Goal: Information Seeking & Learning: Learn about a topic

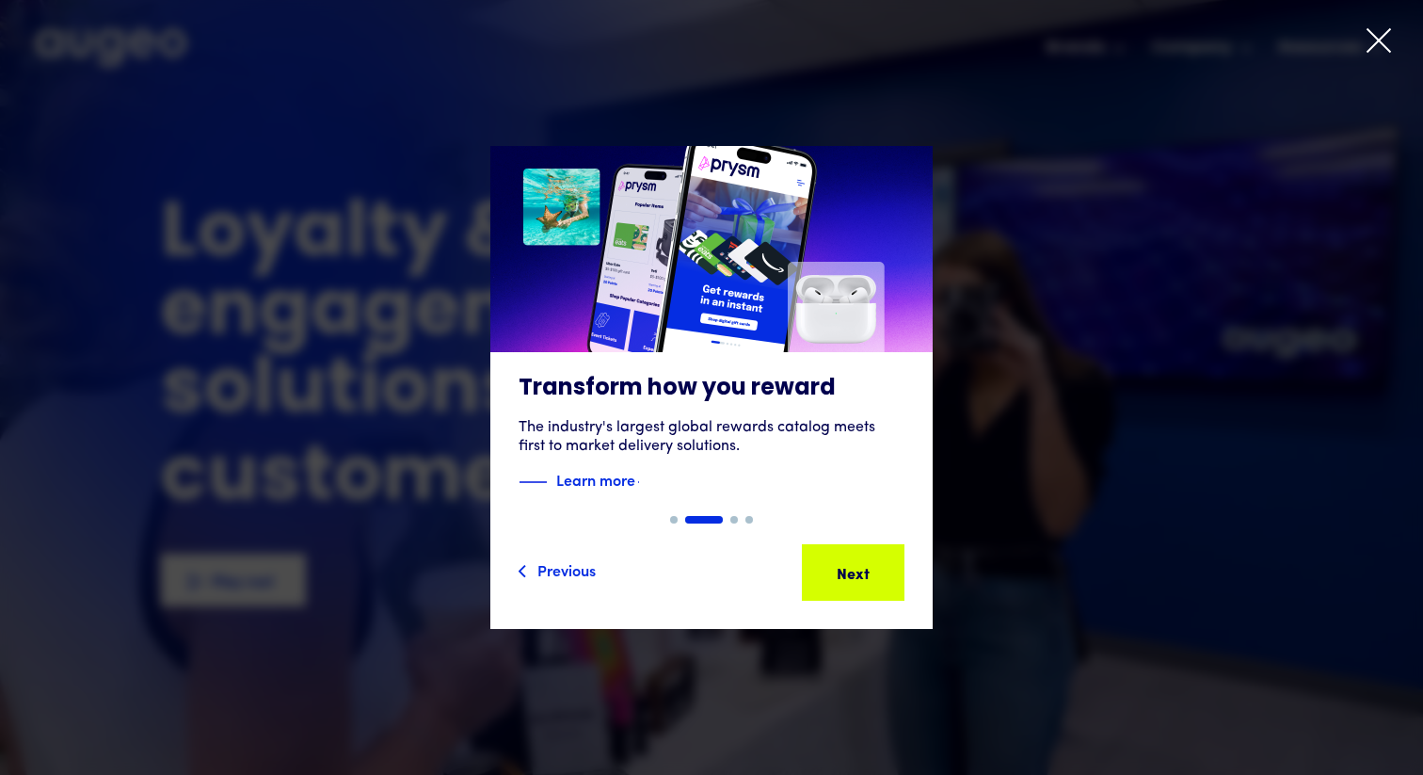
click at [1368, 46] on icon at bounding box center [1379, 40] width 28 height 28
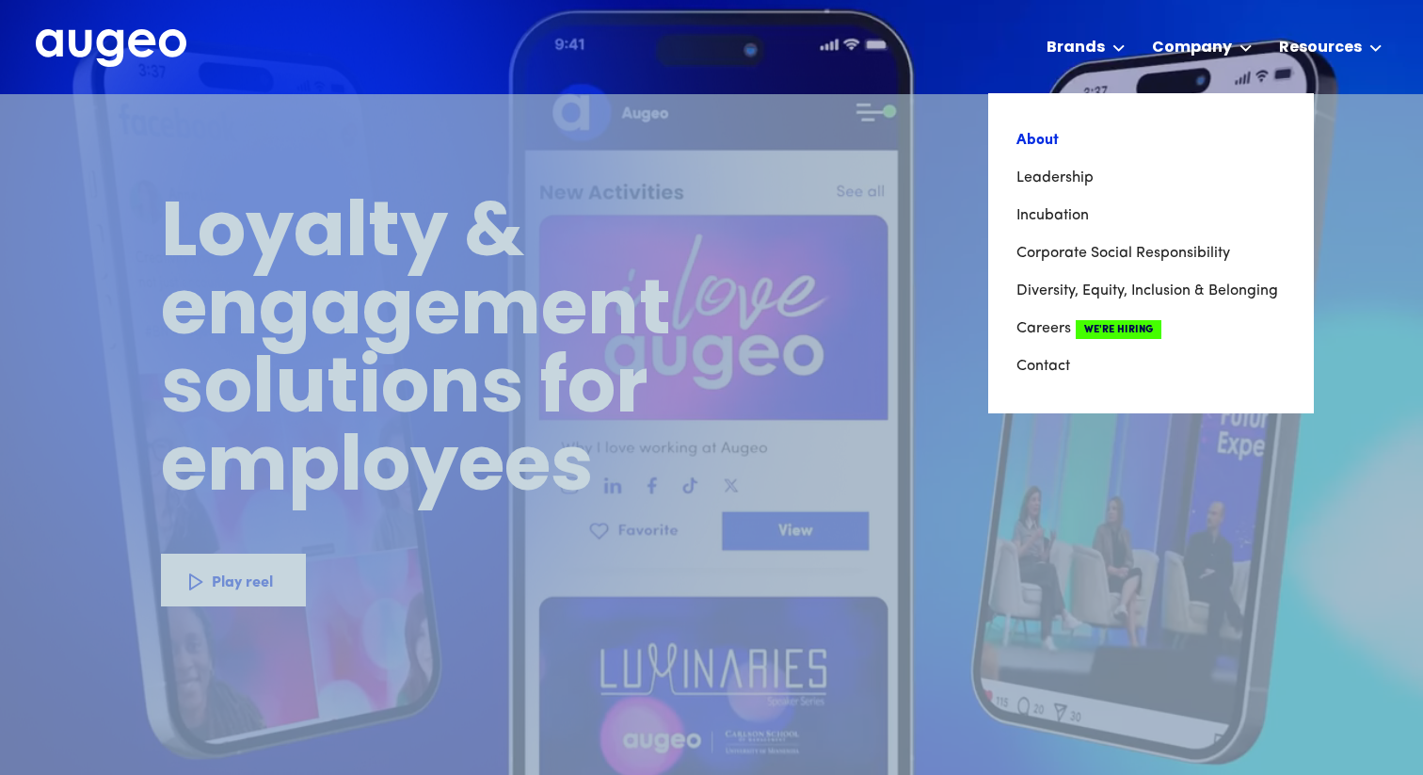
click at [1153, 144] on link "About" at bounding box center [1150, 140] width 269 height 38
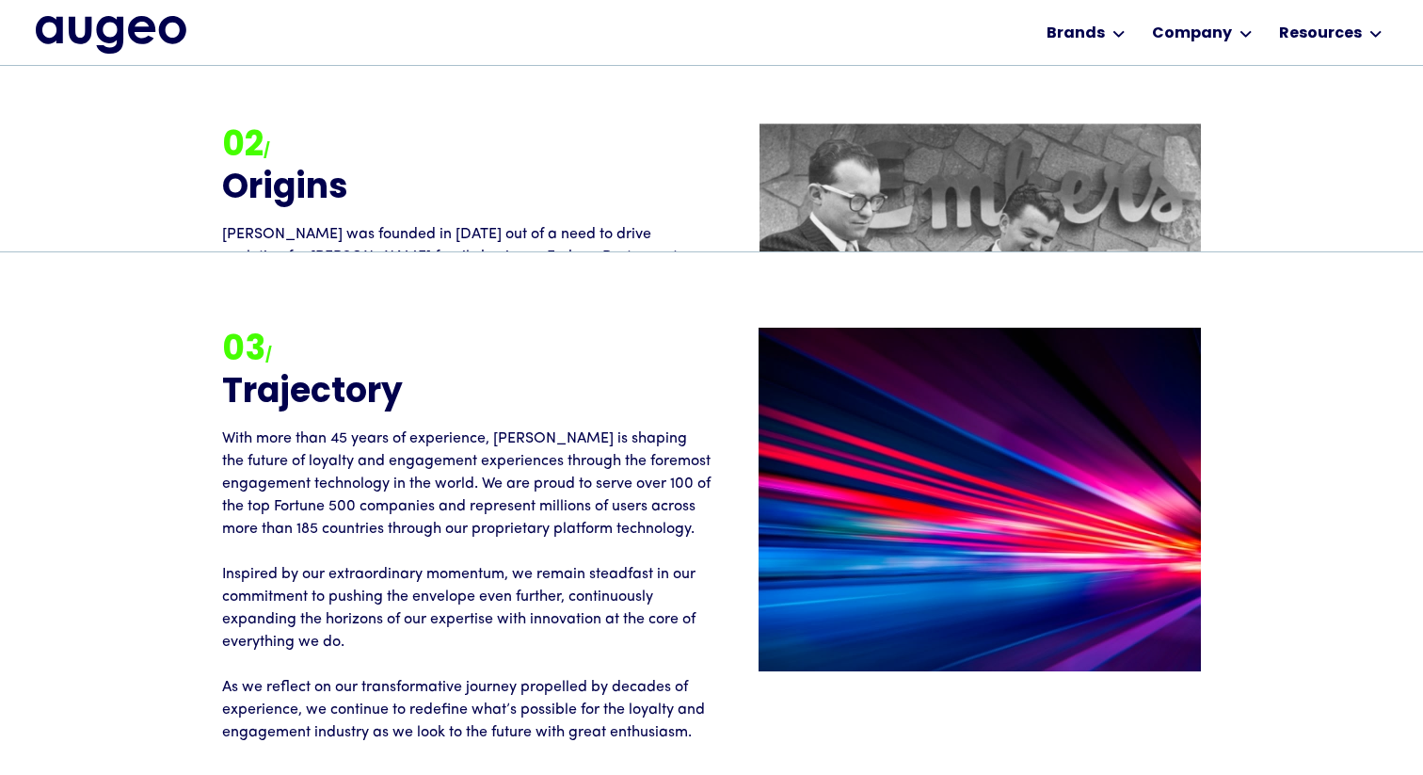
scroll to position [2648, 0]
